Goal: Communication & Community: Answer question/provide support

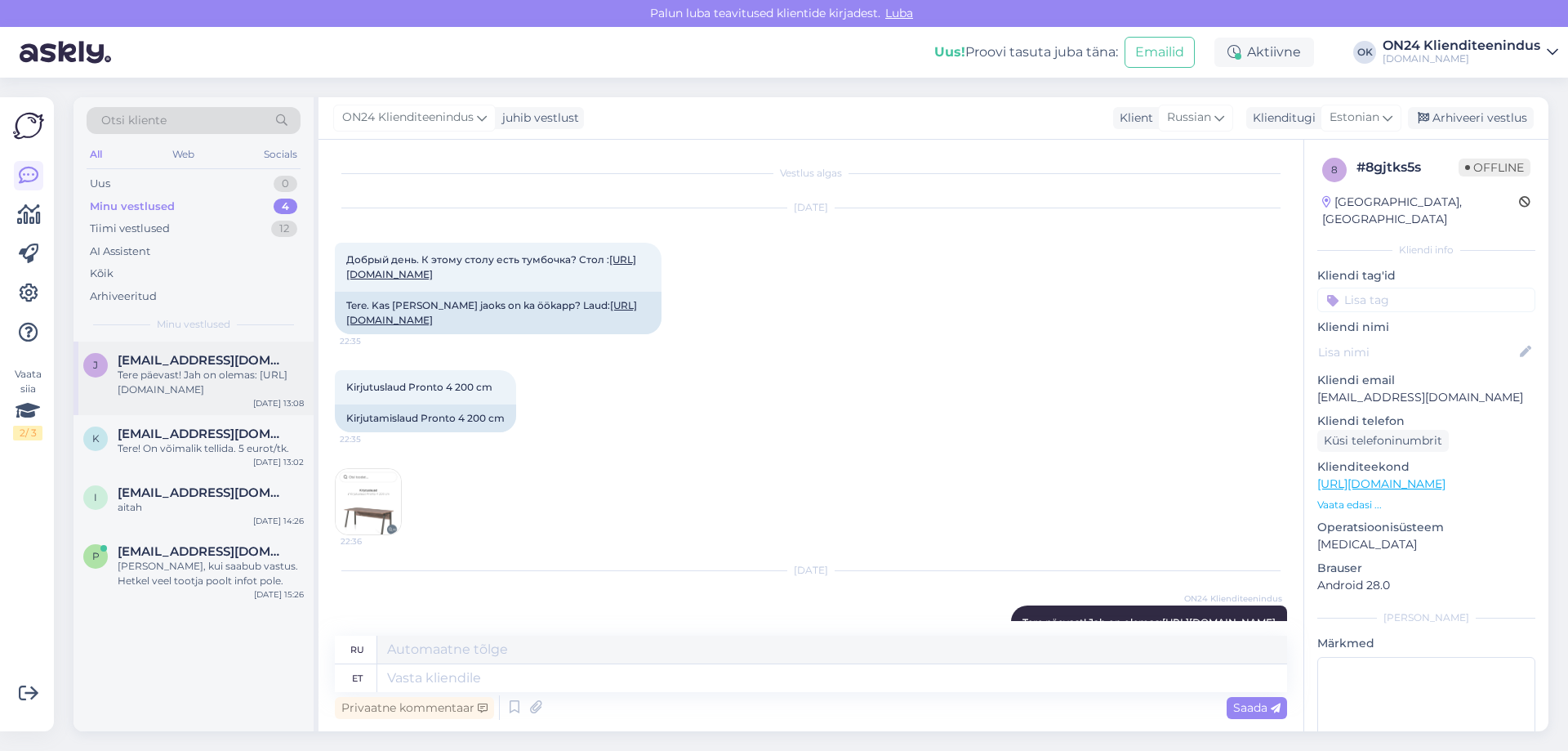
scroll to position [94, 0]
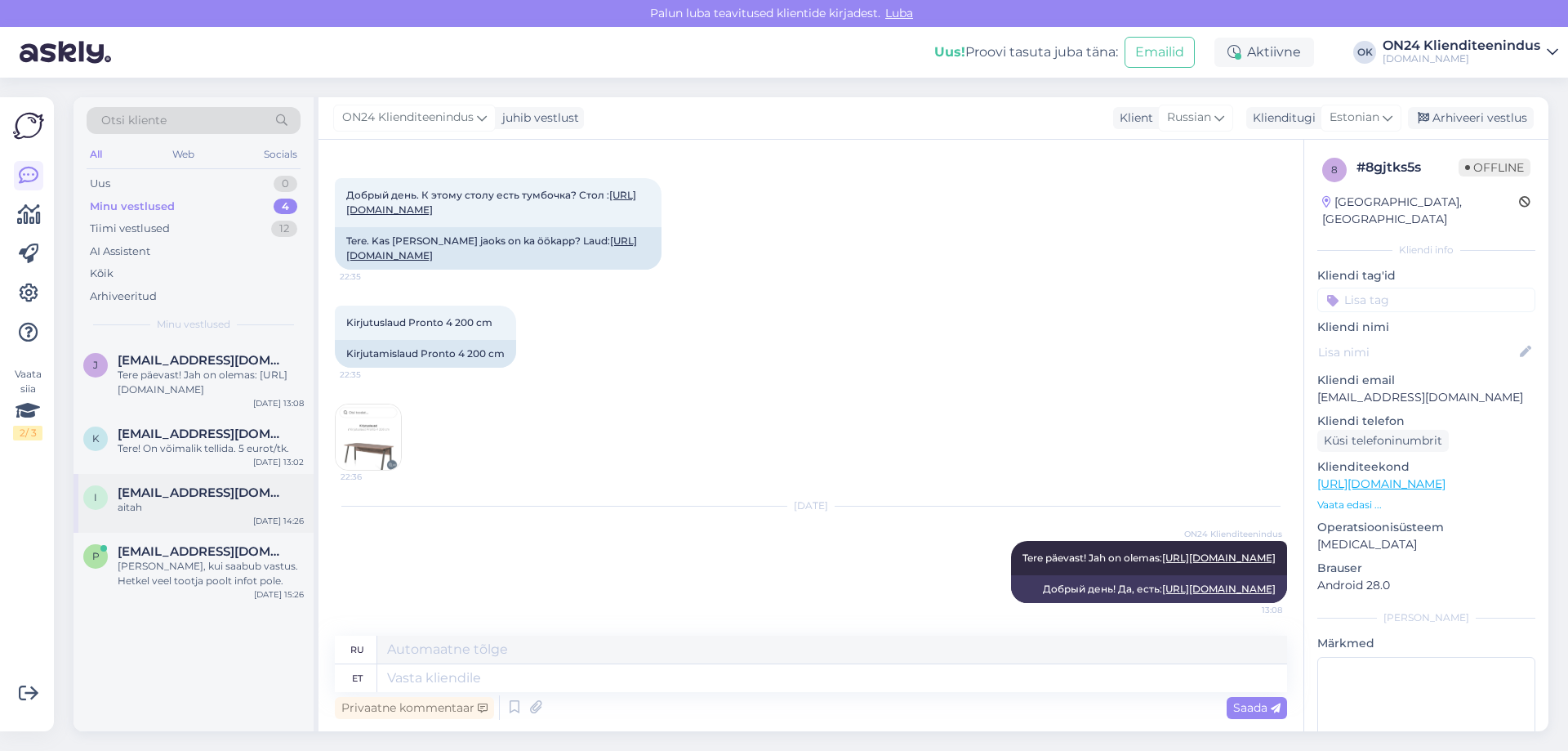
click at [142, 485] on span "[EMAIL_ADDRESS][DOMAIN_NAME]" at bounding box center [202, 493] width 170 height 15
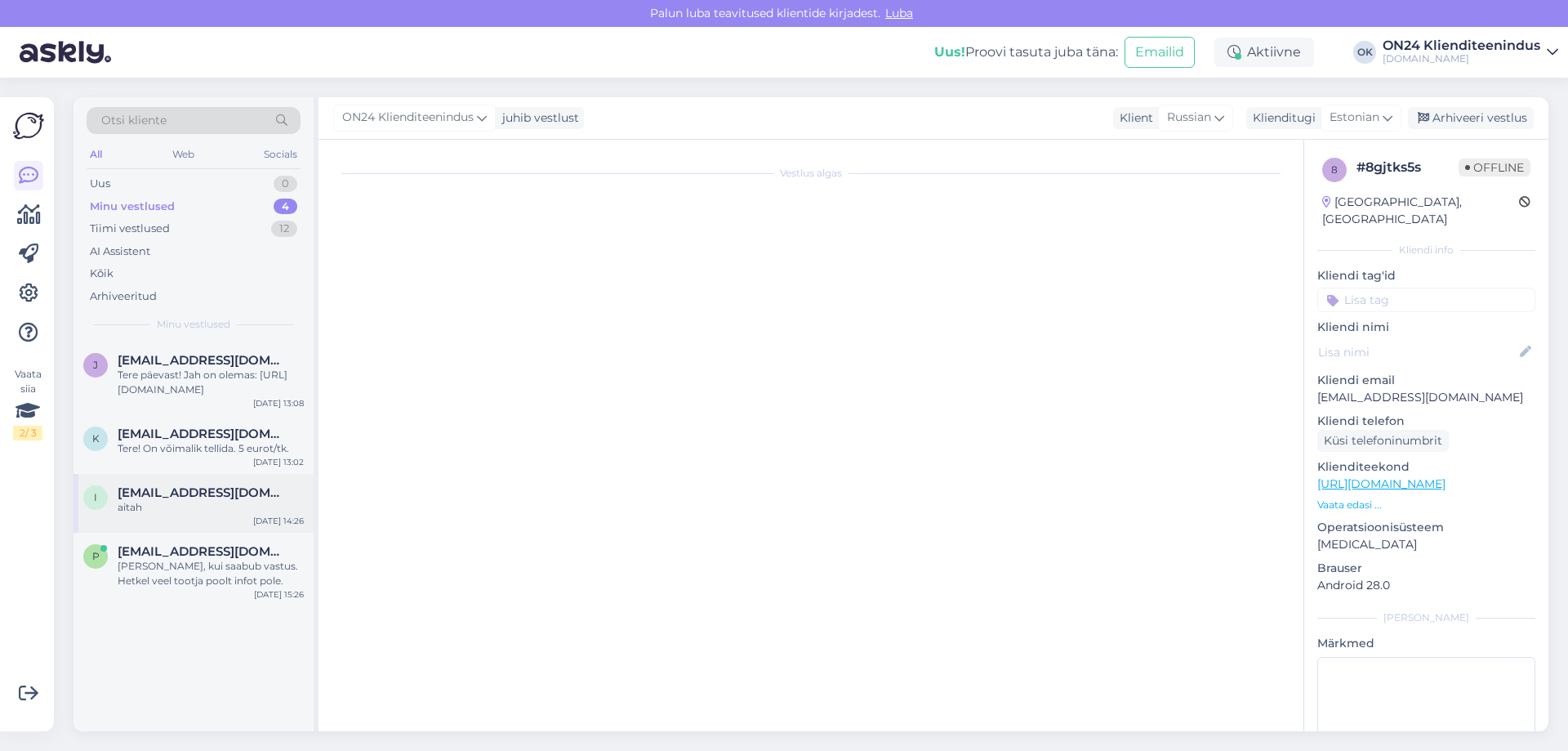
scroll to position [690, 0]
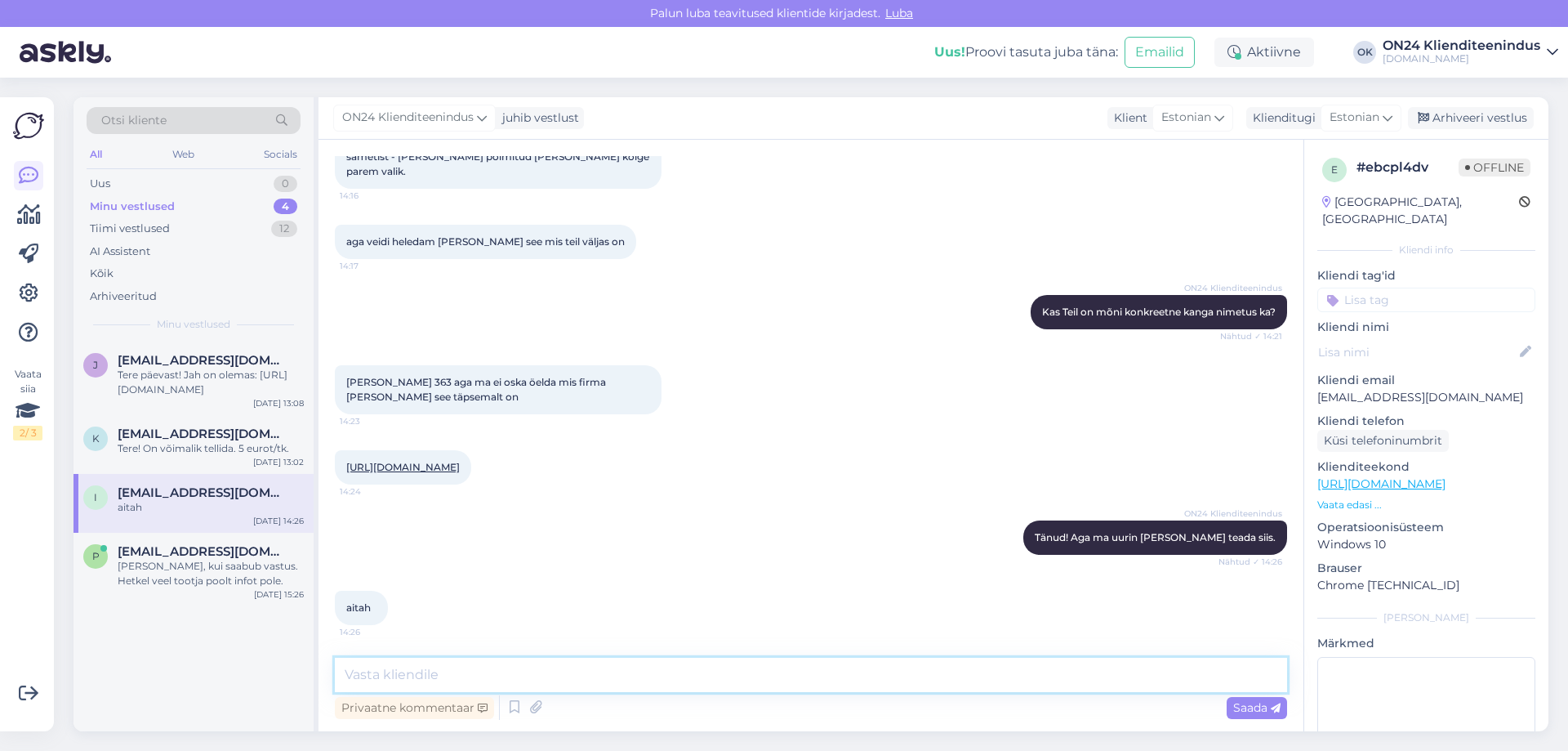
click at [373, 661] on textarea at bounding box center [811, 674] width 952 height 34
click at [568, 672] on textarea "Tere! On võimalik tellida. Hind" at bounding box center [811, 674] width 952 height 34
type textarea "Tere! On võimalik tellida. Hind 356 eurot [PERSON_NAME] meie lattu oleks [DATE]."
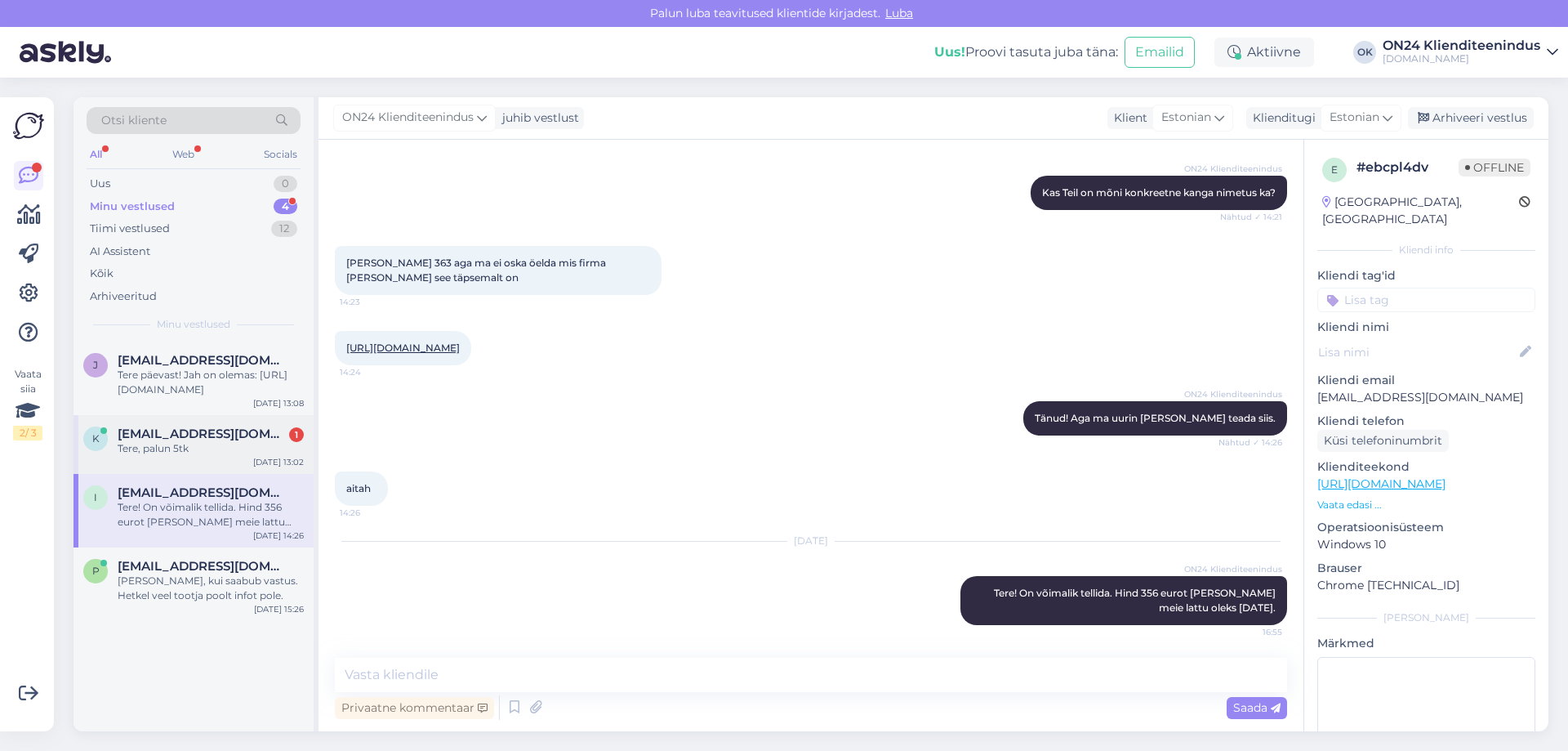
click at [165, 446] on div "Tere, palun 5tk" at bounding box center [210, 449] width 186 height 15
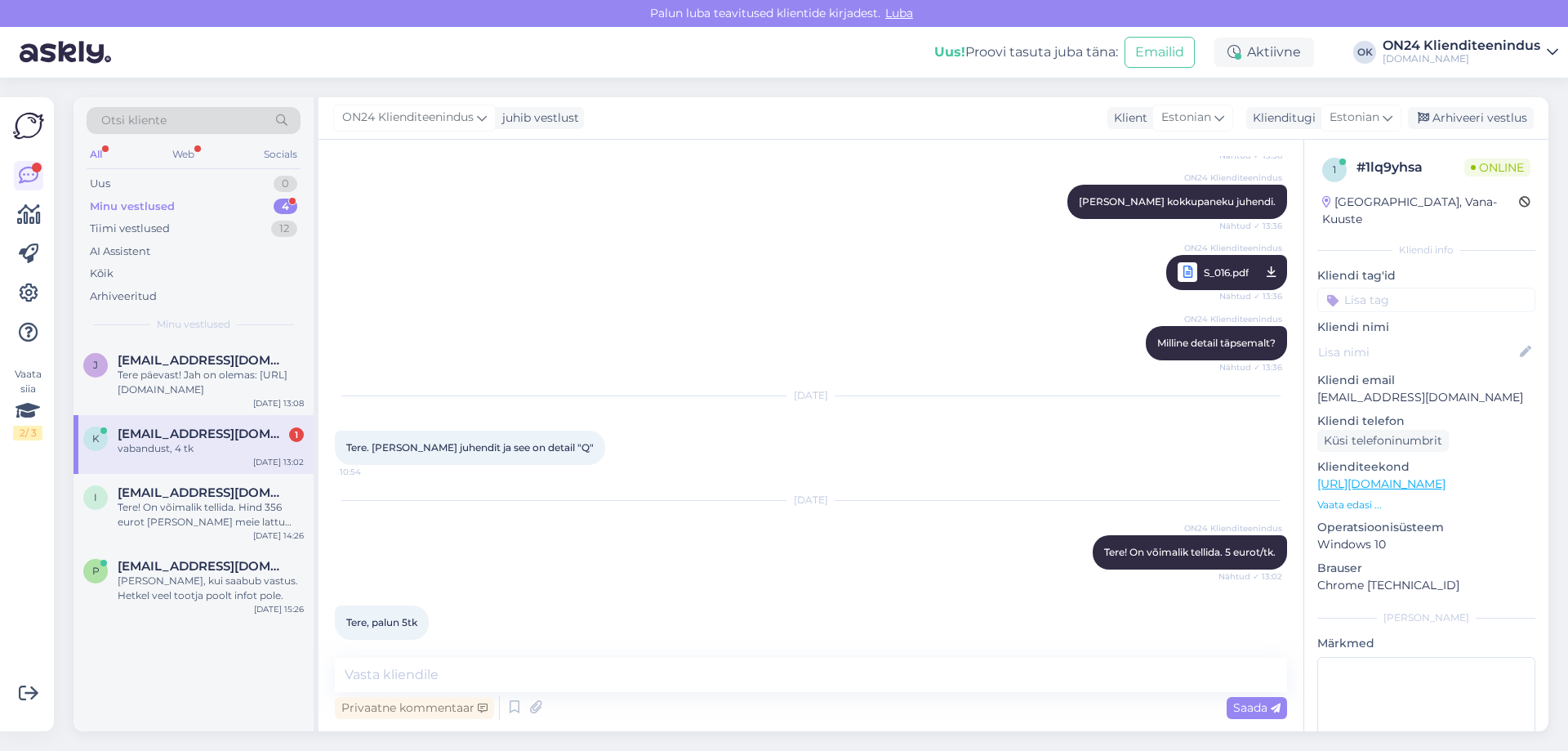
scroll to position [909, 0]
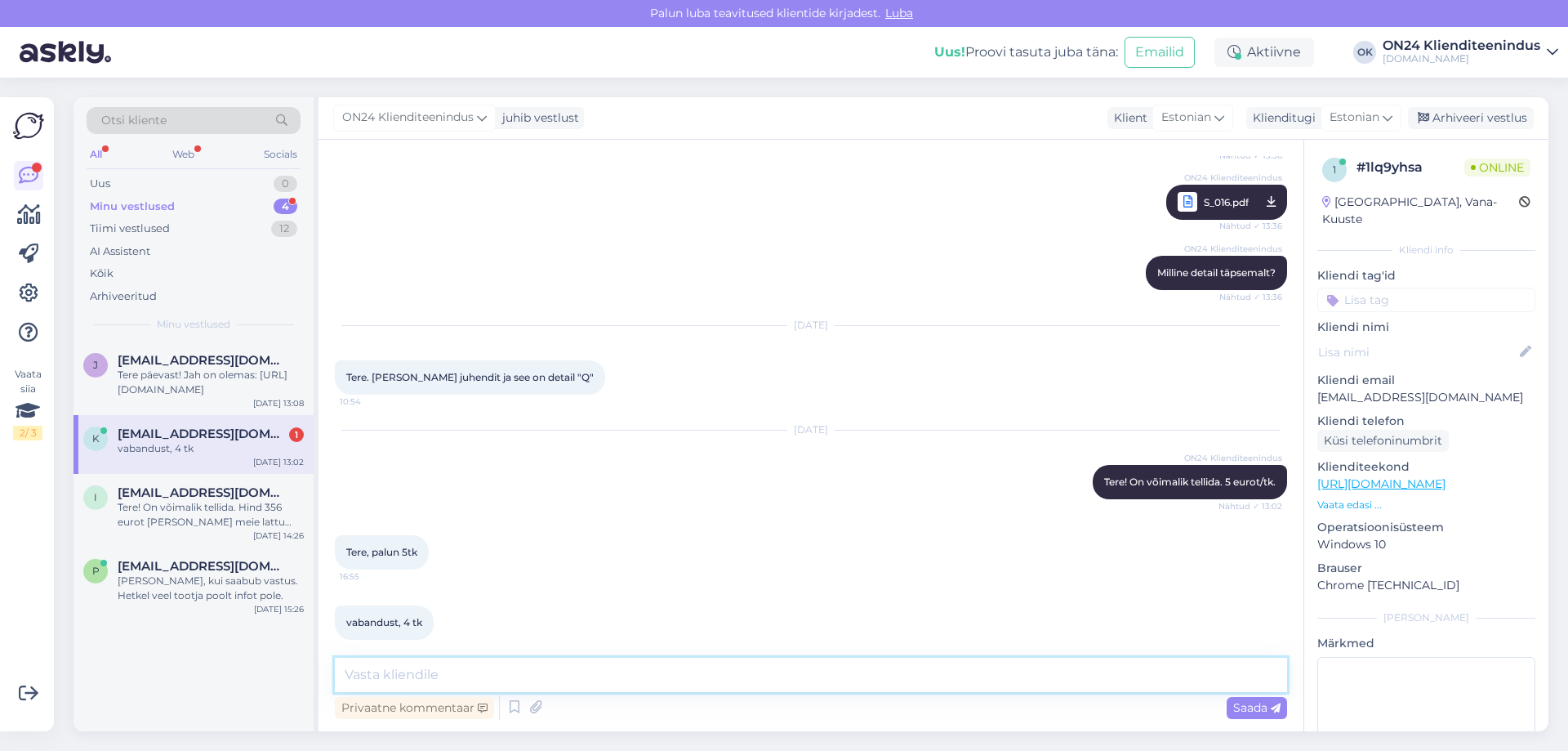
click at [384, 658] on textarea at bounding box center [811, 674] width 952 height 34
type textarea "T"
type textarea "Teeksin tellimuse valmis. Edastage palun maksja andmed ja telefoninumber. Täpsu…"
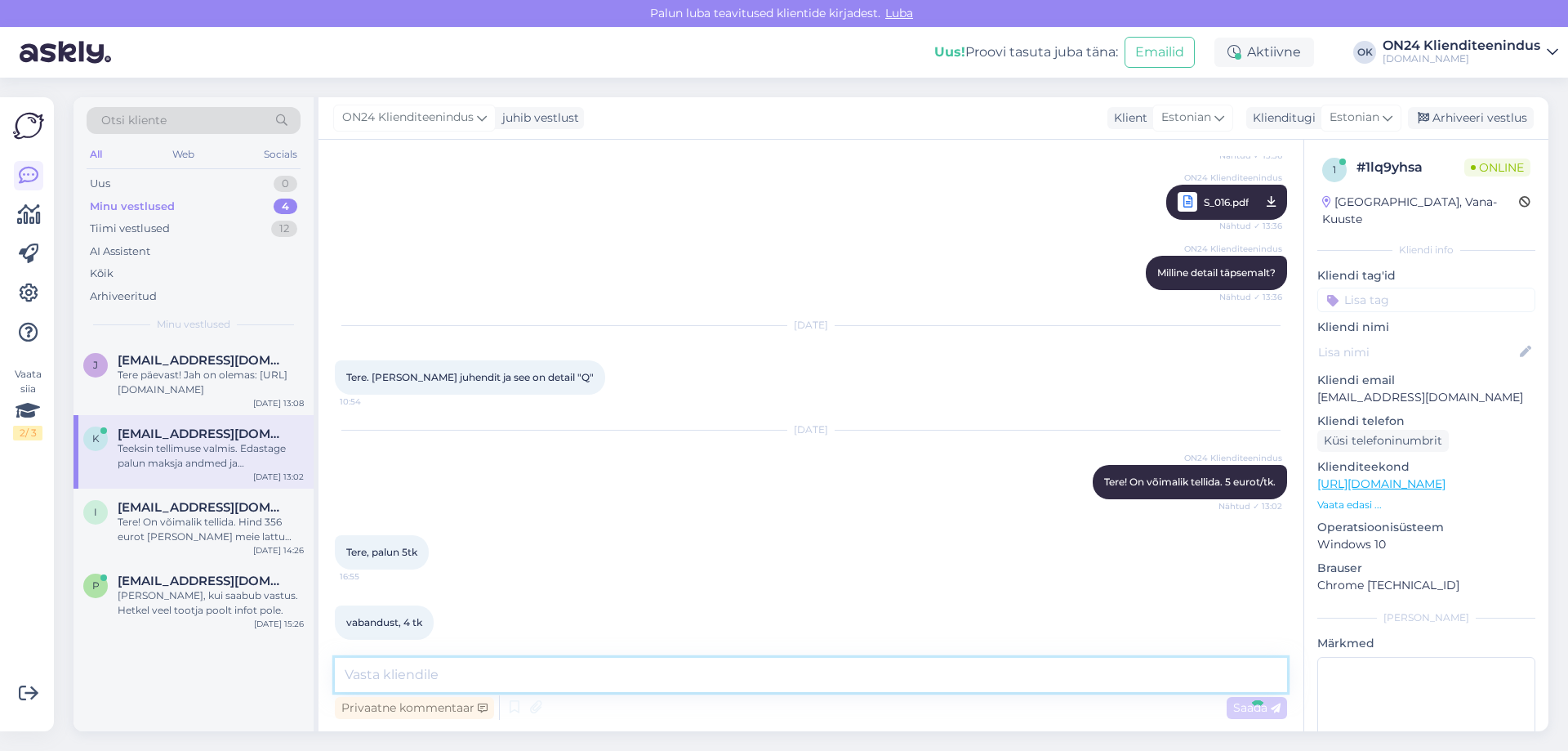
scroll to position [1009, 0]
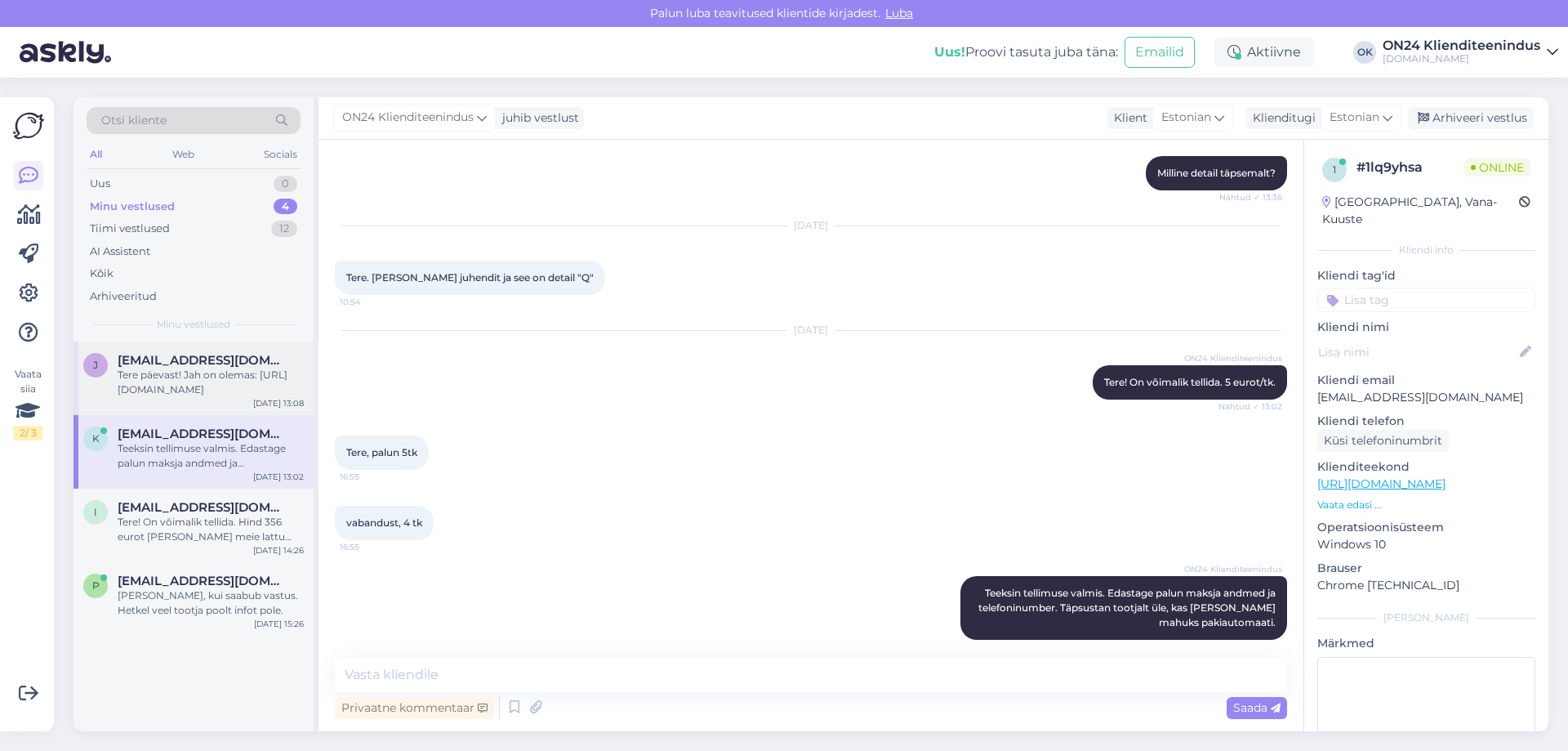
click at [175, 365] on span "[EMAIL_ADDRESS][DOMAIN_NAME]" at bounding box center [202, 360] width 170 height 15
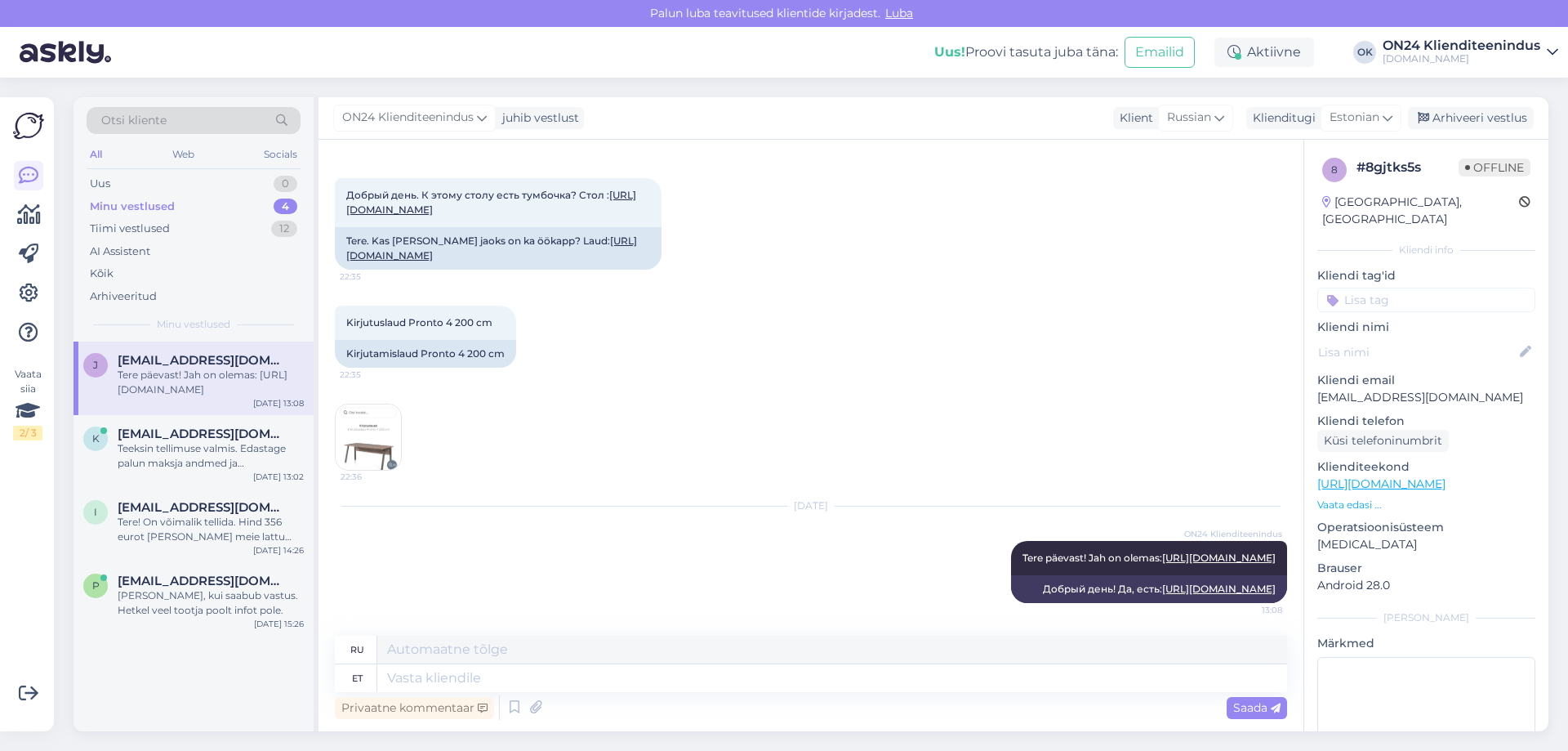
scroll to position [94, 0]
click at [1483, 119] on div "Arhiveeri vestlus" at bounding box center [1470, 118] width 125 height 22
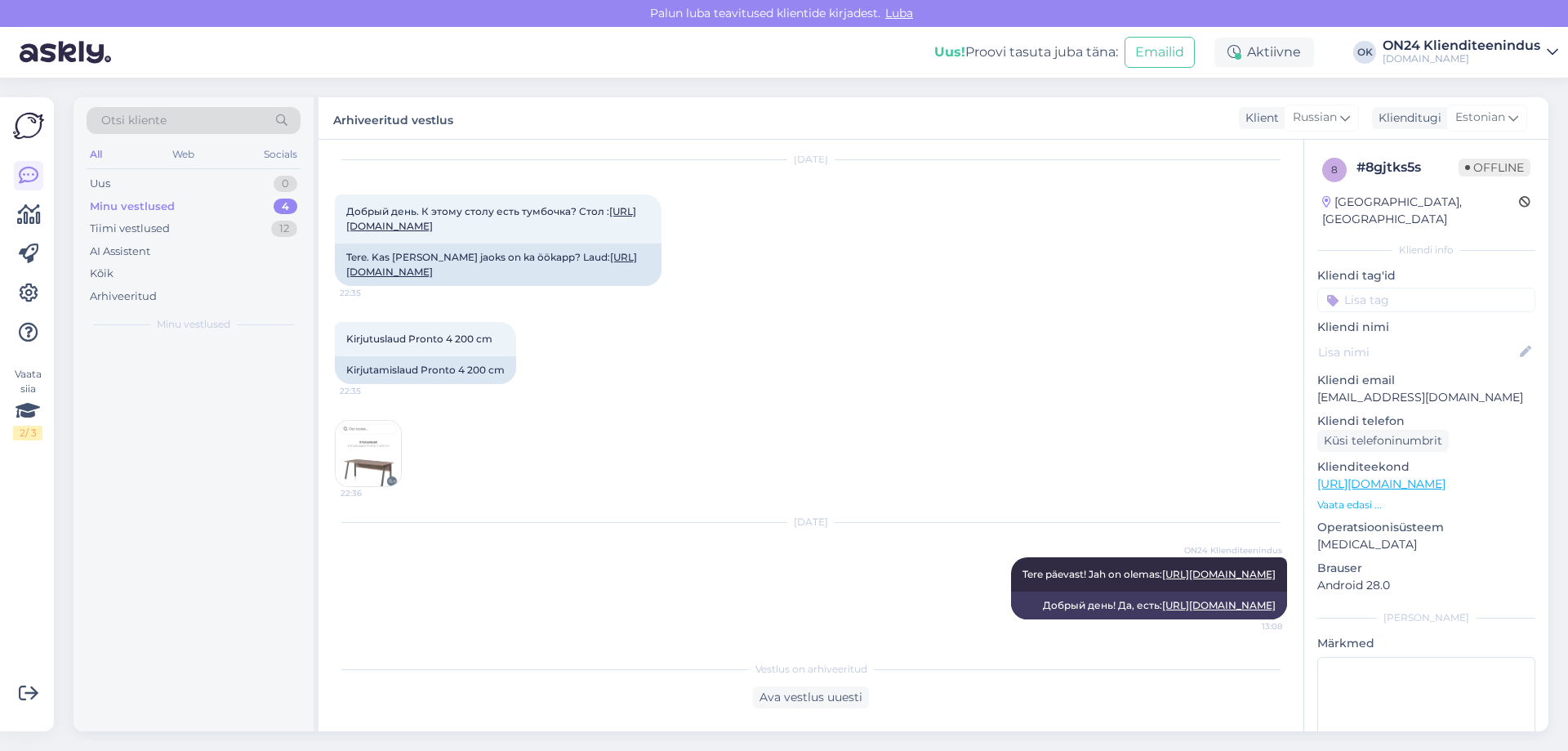
scroll to position [78, 0]
